Goal: Book appointment/travel/reservation

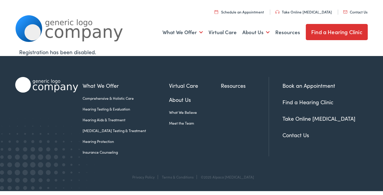
click at [296, 134] on link "Contact Us" at bounding box center [295, 134] width 27 height 7
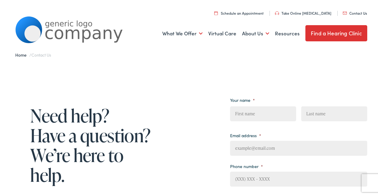
click at [237, 12] on link "Schedule an Appointment" at bounding box center [239, 11] width 49 height 5
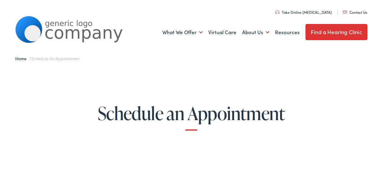
click at [332, 31] on link "Find a Hearing Clinic" at bounding box center [337, 31] width 62 height 16
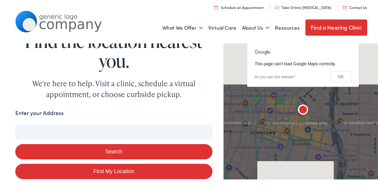
click at [110, 131] on input "Enter your Address" at bounding box center [113, 130] width 197 height 15
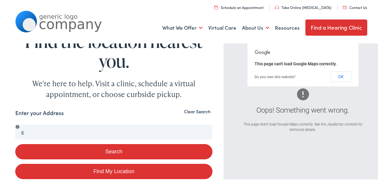
type input "g"
click at [51, 130] on input "g" at bounding box center [113, 130] width 197 height 15
drag, startPoint x: 51, startPoint y: 133, endPoint x: 46, endPoint y: 133, distance: 4.8
click at [51, 133] on input "g" at bounding box center [113, 130] width 197 height 15
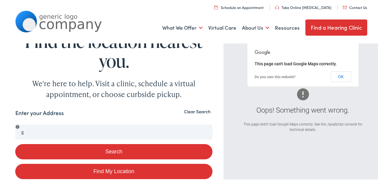
click at [30, 134] on input "g" at bounding box center [113, 130] width 197 height 15
click at [339, 75] on button "OK" at bounding box center [341, 75] width 21 height 11
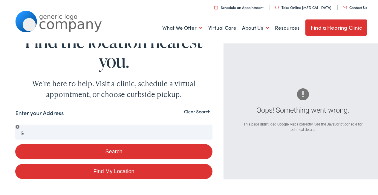
click at [69, 132] on input "g" at bounding box center [113, 130] width 197 height 15
click at [54, 133] on input "g" at bounding box center [113, 130] width 197 height 15
drag, startPoint x: 54, startPoint y: 133, endPoint x: 13, endPoint y: 133, distance: 40.7
click at [198, 113] on button "Clear Search" at bounding box center [198, 110] width 30 height 6
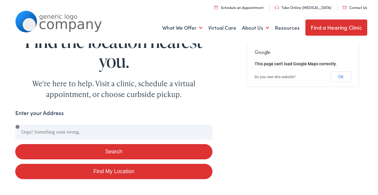
click at [89, 133] on input "Enter your Address" at bounding box center [113, 130] width 197 height 15
click at [30, 130] on input "Enter your Address" at bounding box center [113, 130] width 197 height 15
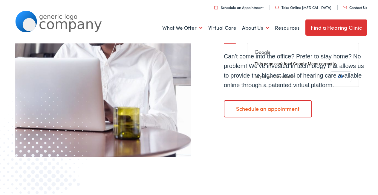
scroll to position [436, 0]
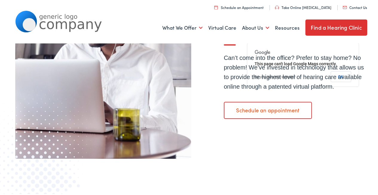
click at [276, 117] on link "Schedule an appointment" at bounding box center [268, 109] width 88 height 17
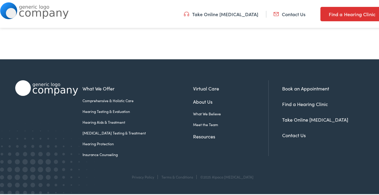
scroll to position [134, 0]
